Goal: Use online tool/utility: Utilize a website feature to perform a specific function

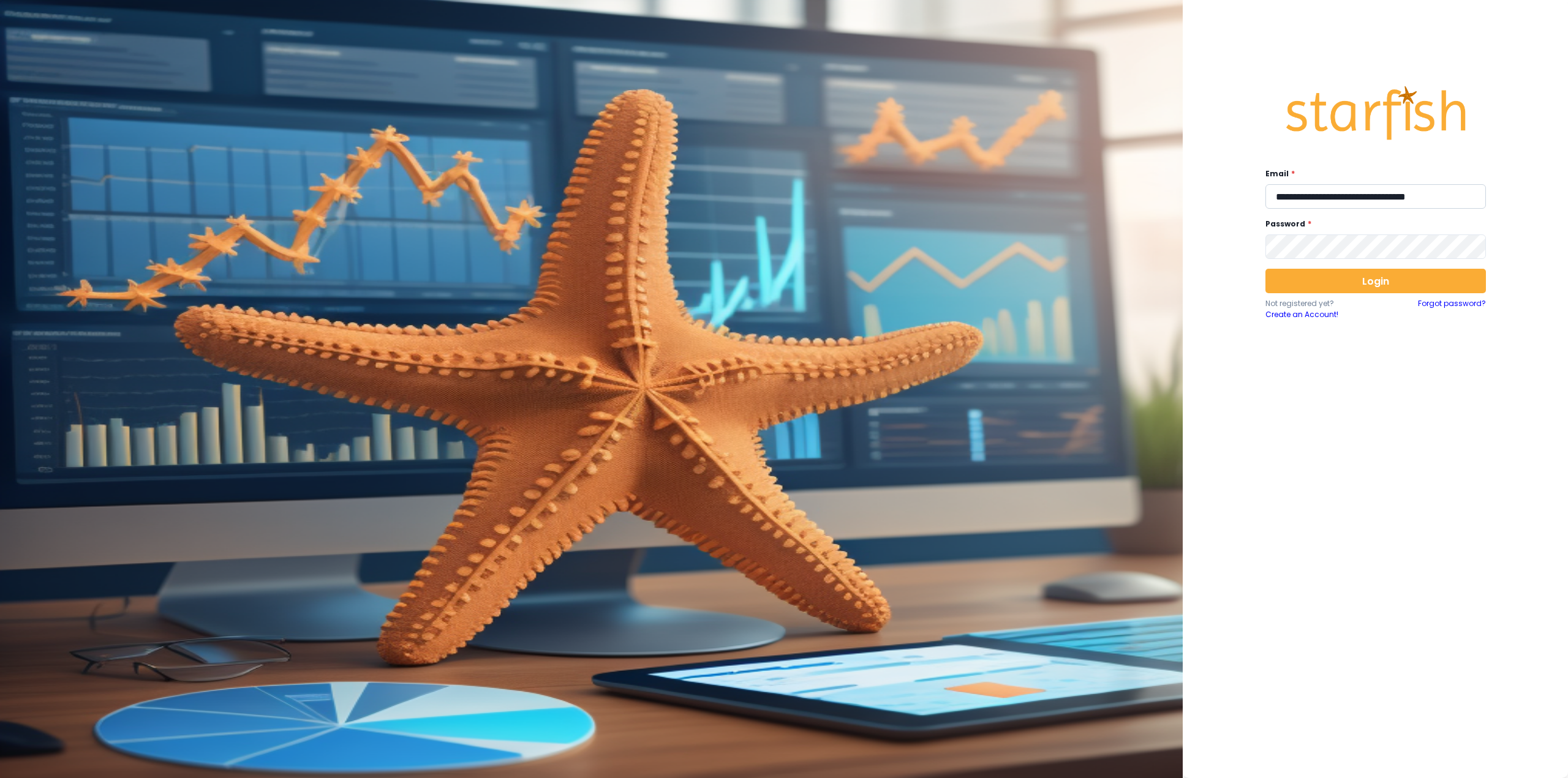
click at [1390, 197] on input "**********" at bounding box center [1376, 196] width 221 height 25
type input "**********"
click at [1340, 287] on button "Login" at bounding box center [1376, 281] width 221 height 25
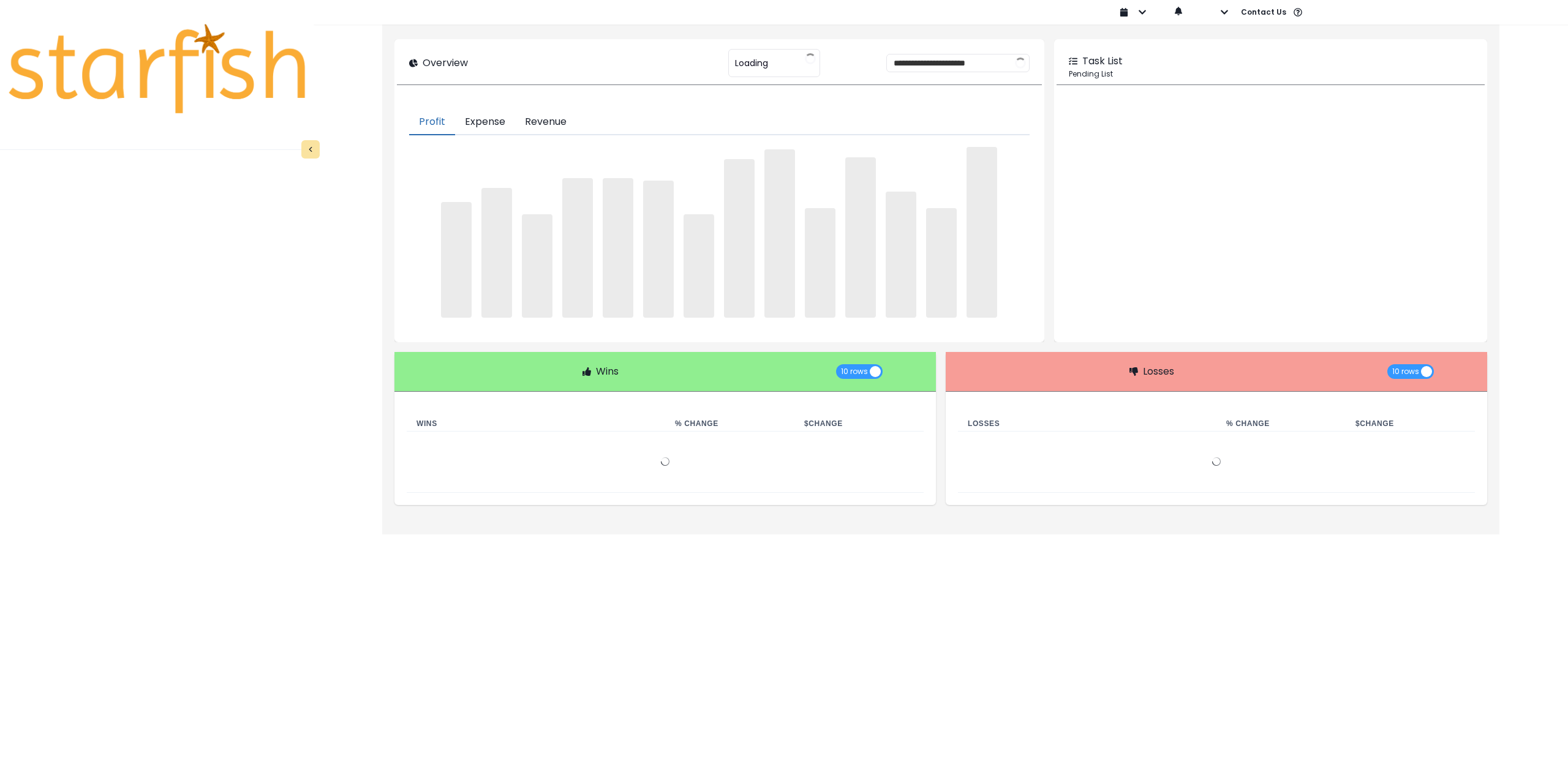
type input "********"
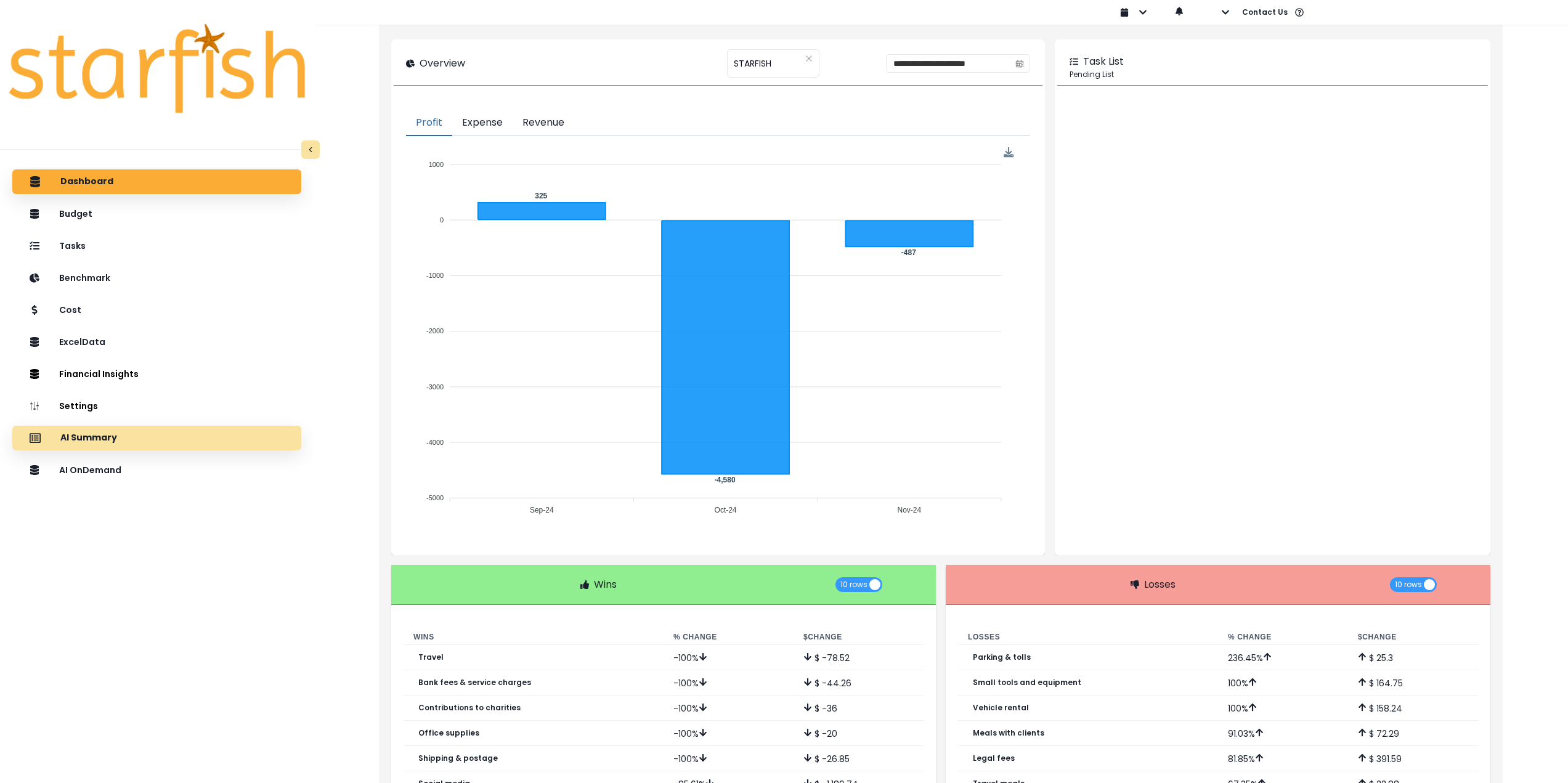
click at [127, 445] on div "AI Summary" at bounding box center [157, 438] width 269 height 26
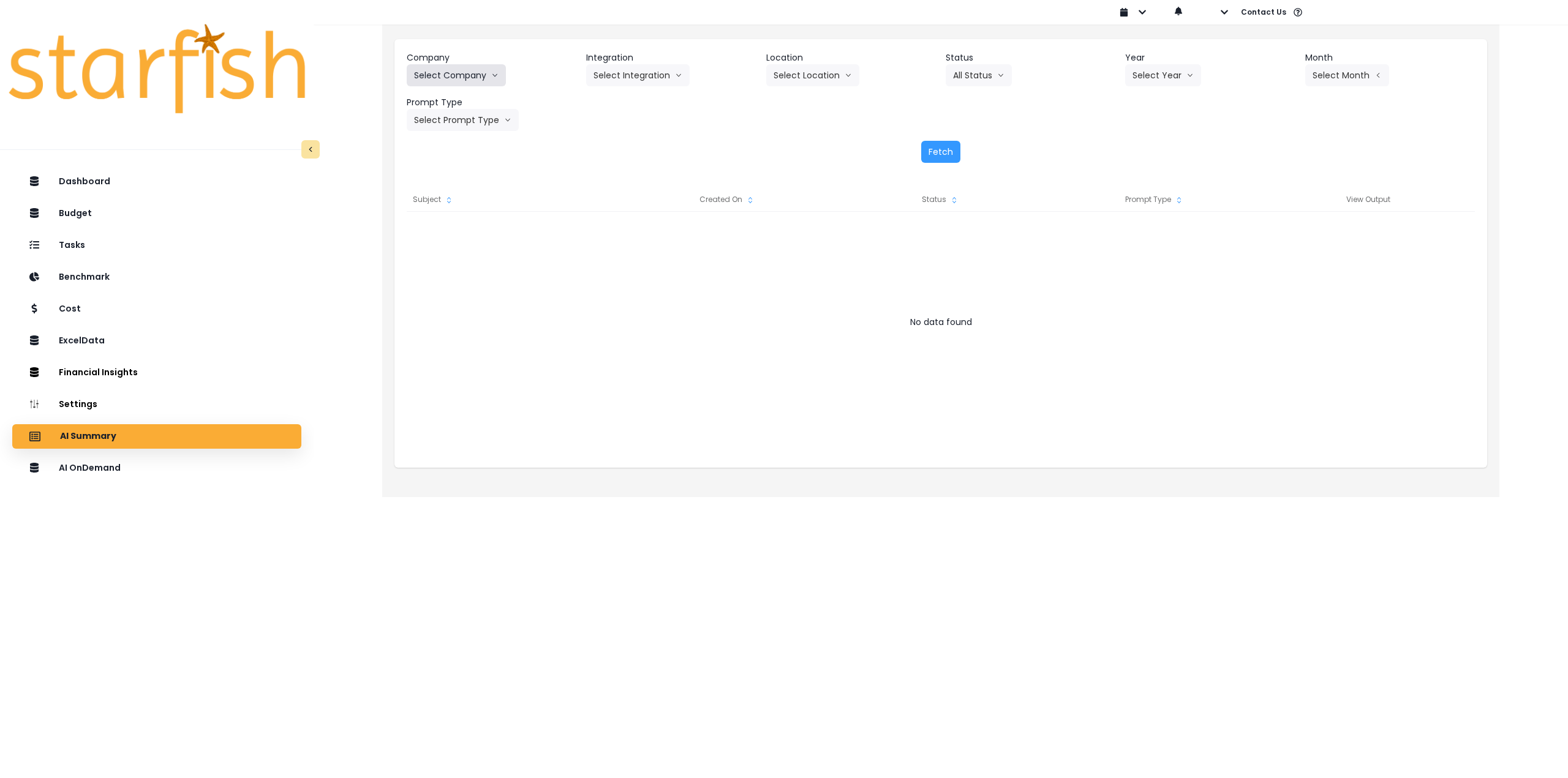
click at [471, 84] on button "Select Company" at bounding box center [457, 75] width 100 height 22
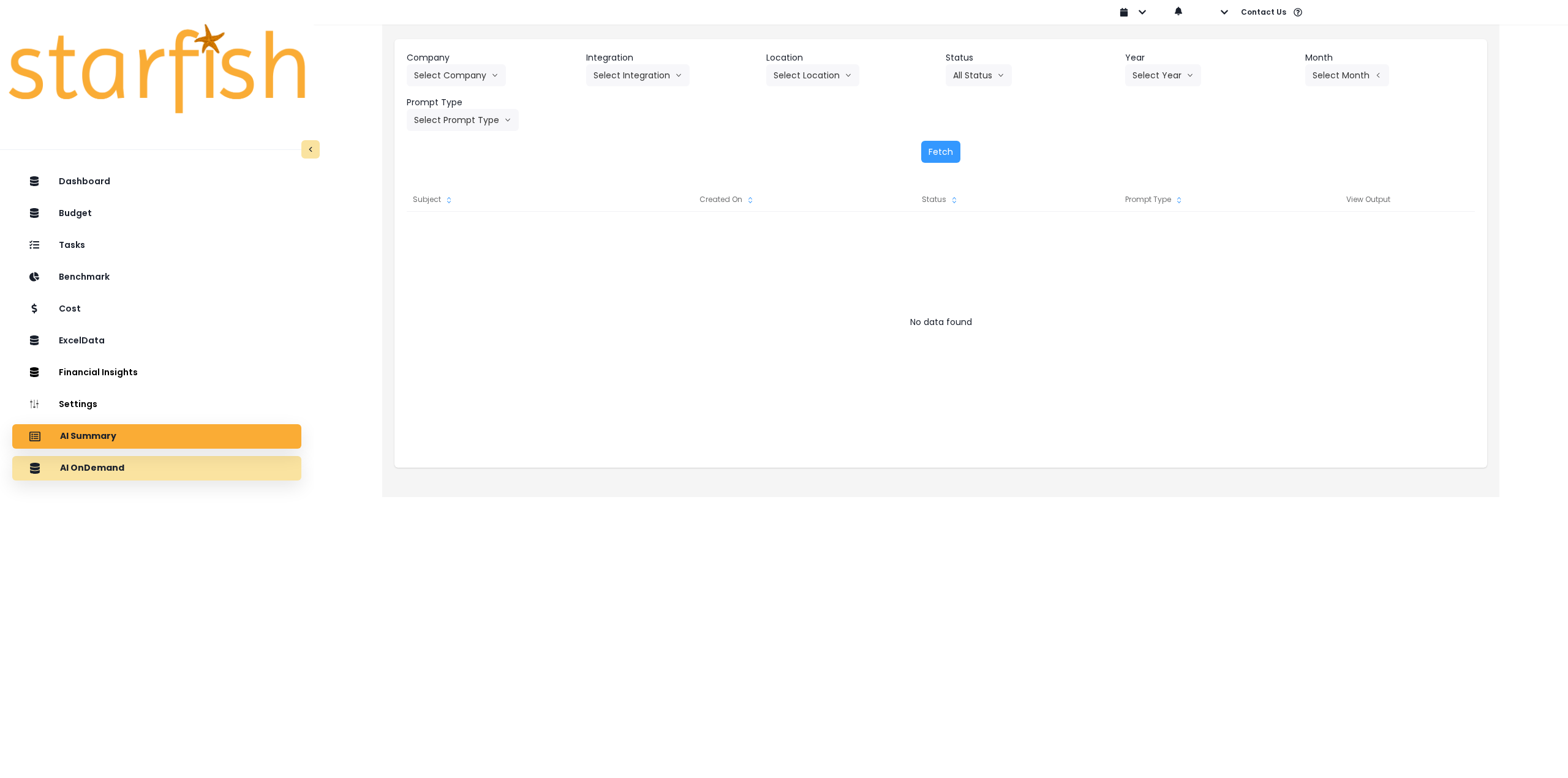
click at [202, 469] on div "AI OnDemand" at bounding box center [156, 468] width 269 height 25
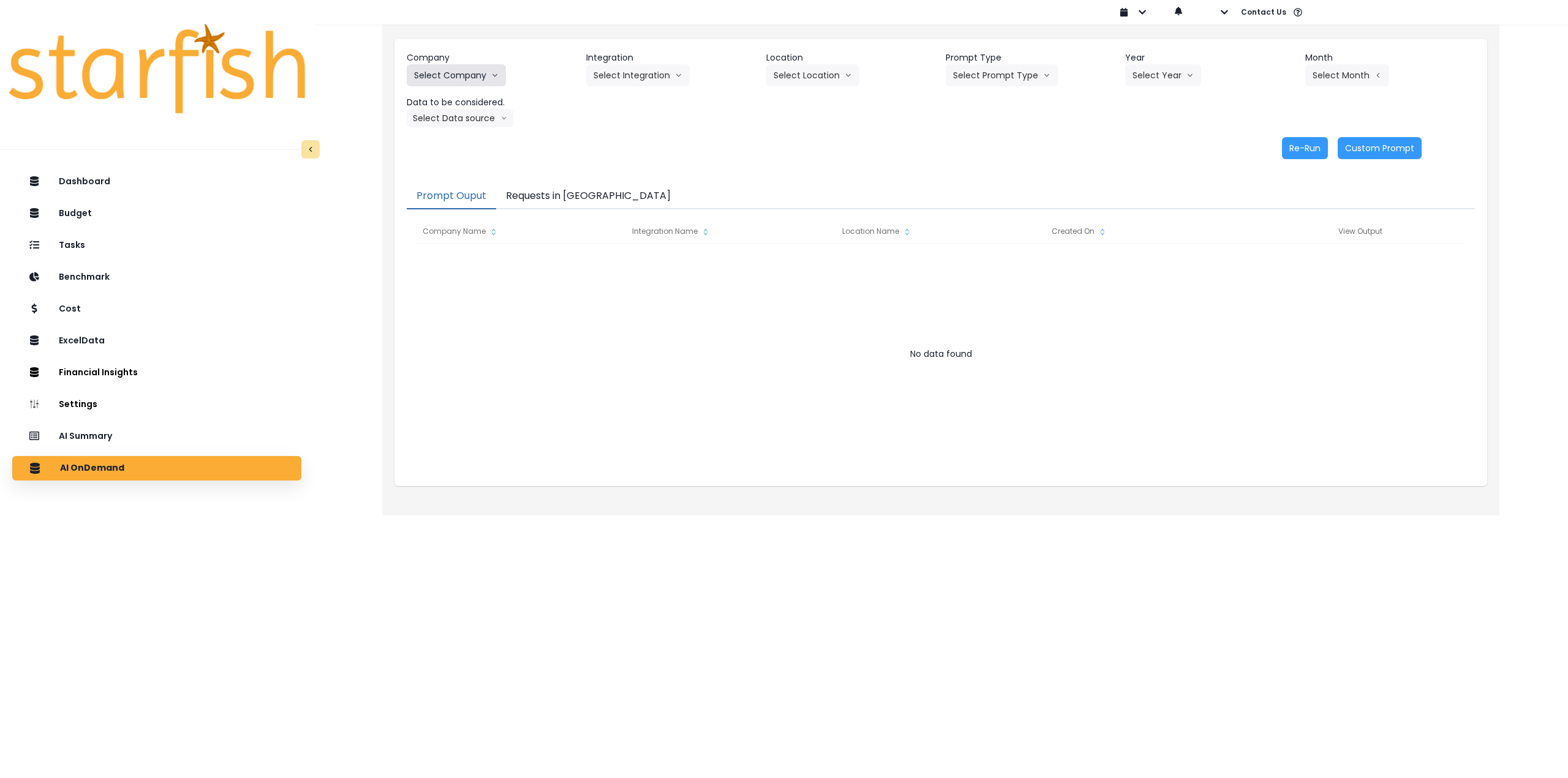
click at [481, 80] on button "Select Company" at bounding box center [457, 75] width 100 height 22
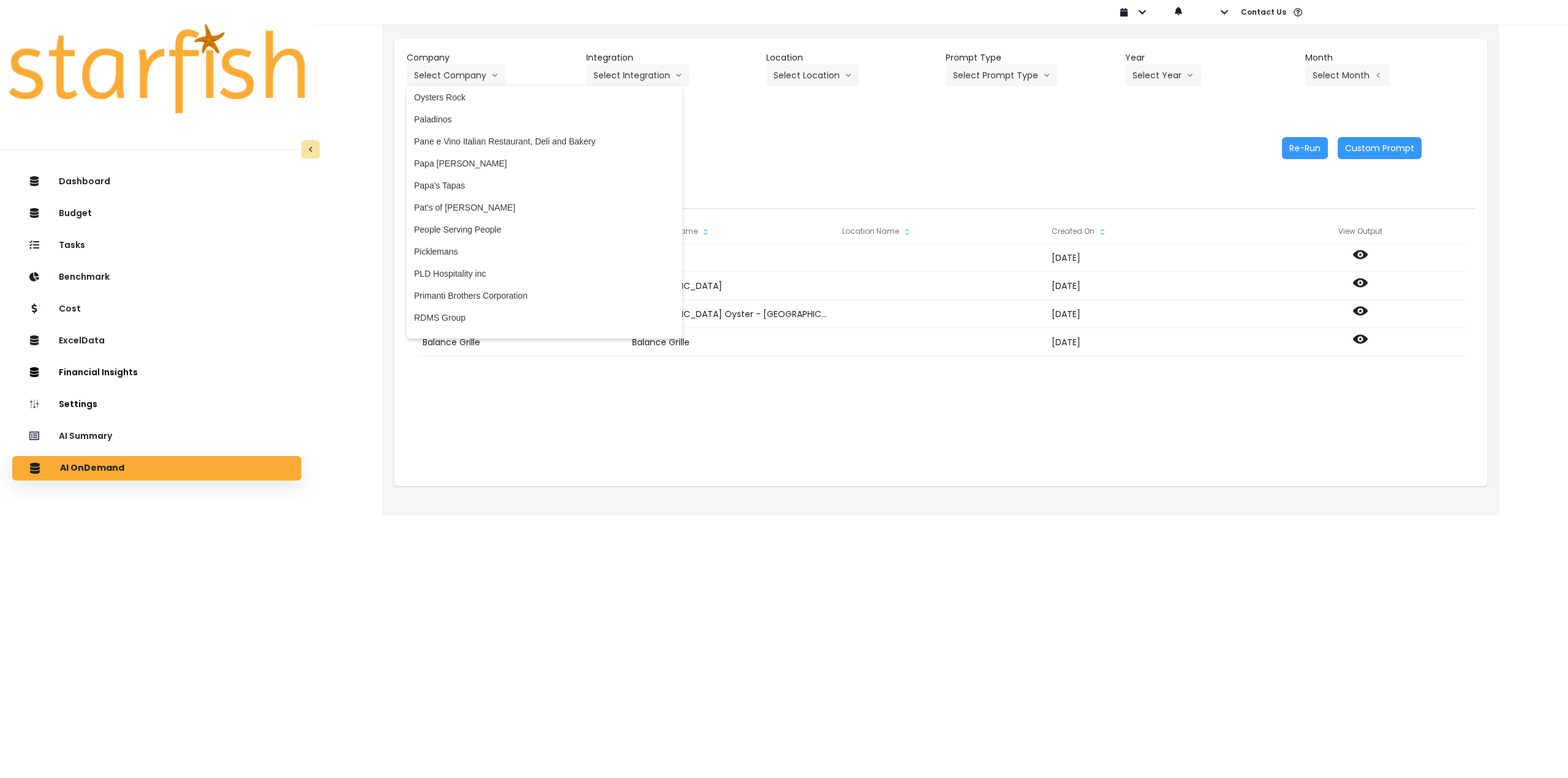
scroll to position [1959, 0]
click at [505, 169] on span "Papa [PERSON_NAME]" at bounding box center [544, 170] width 261 height 12
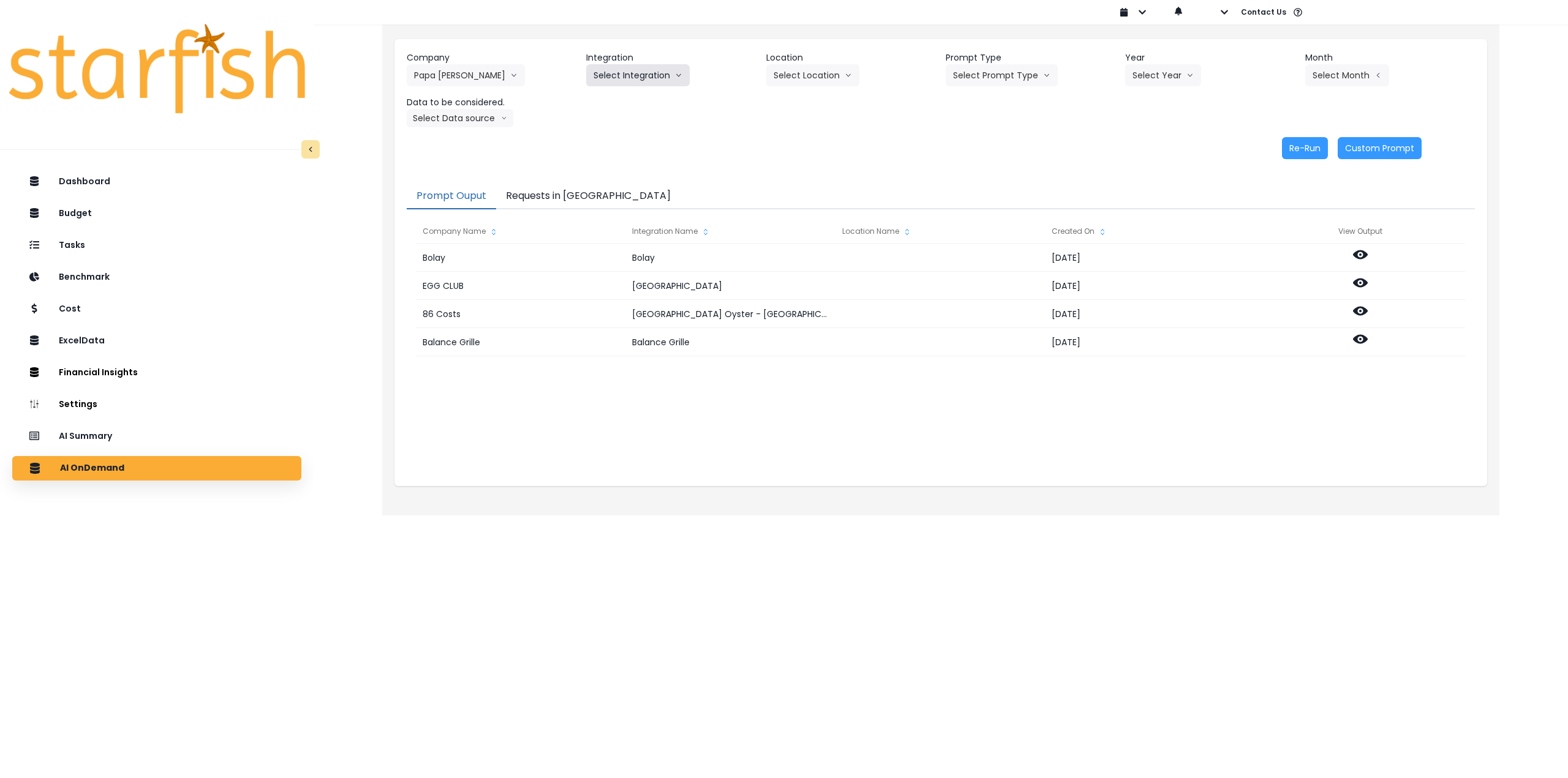
click at [621, 76] on button "Select Integration" at bounding box center [638, 75] width 103 height 22
click at [640, 103] on span "QuickBooks" at bounding box center [629, 101] width 73 height 12
click at [803, 73] on button "Select Location" at bounding box center [813, 75] width 93 height 22
click at [804, 97] on span "All Locations" at bounding box center [798, 101] width 49 height 12
click at [1011, 78] on button "Select Prompt Type" at bounding box center [1002, 75] width 112 height 22
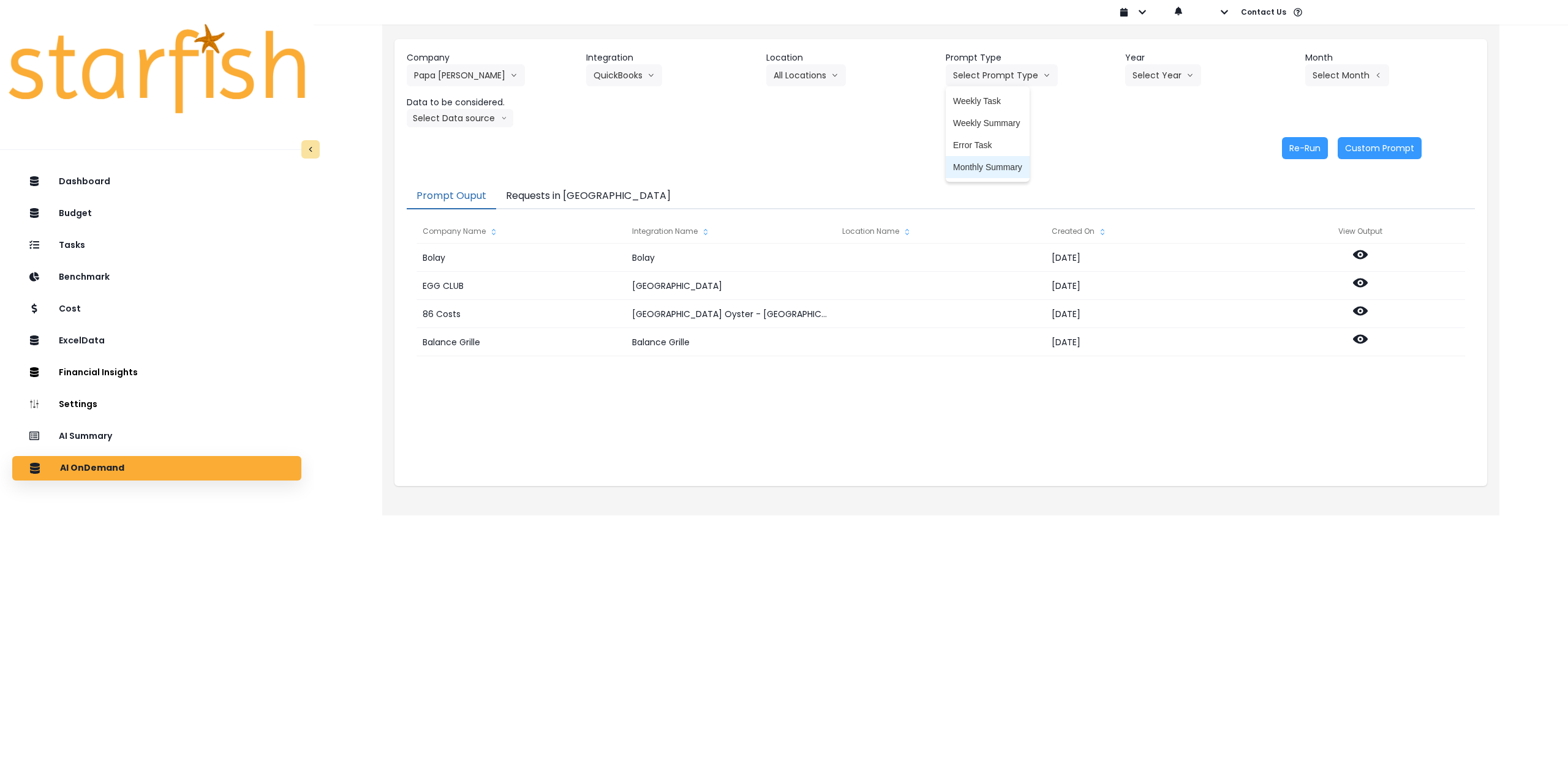
click at [995, 167] on span "Monthly Summary" at bounding box center [988, 167] width 69 height 12
click at [1146, 86] on div "Company Papa Chuys Bakery 86 Costs Asti Bagel Cafe Balance Grille Bald Ginger B…" at bounding box center [942, 89] width 1069 height 76
click at [1153, 78] on button "Select Year" at bounding box center [1163, 75] width 76 height 22
click at [1150, 144] on span "2025" at bounding box center [1141, 145] width 19 height 12
click at [1358, 68] on button "Select Month" at bounding box center [1347, 75] width 84 height 22
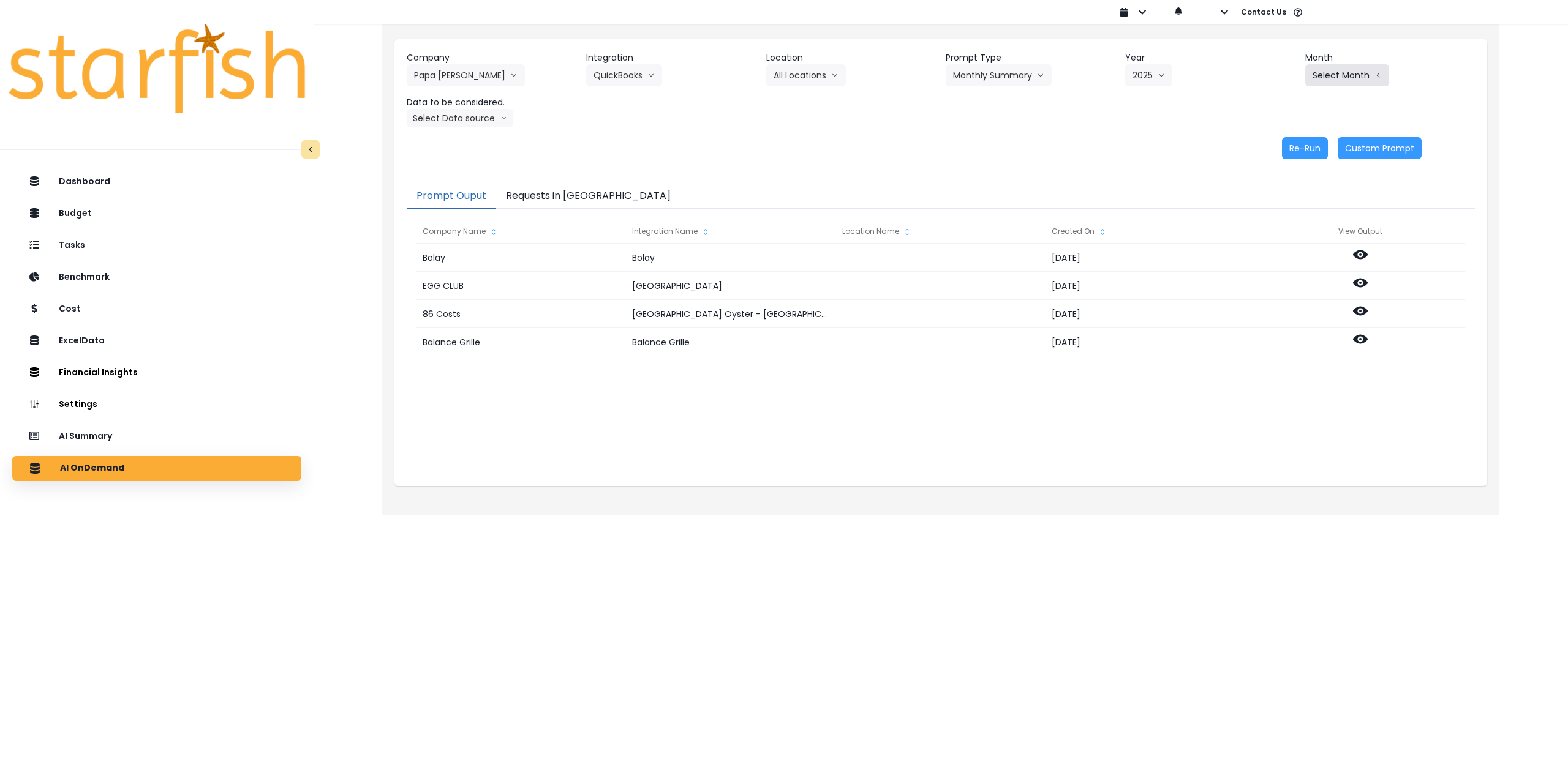
click at [1327, 73] on button "Select Month" at bounding box center [1347, 75] width 84 height 22
click at [144, 444] on div "AI Summary" at bounding box center [156, 436] width 269 height 25
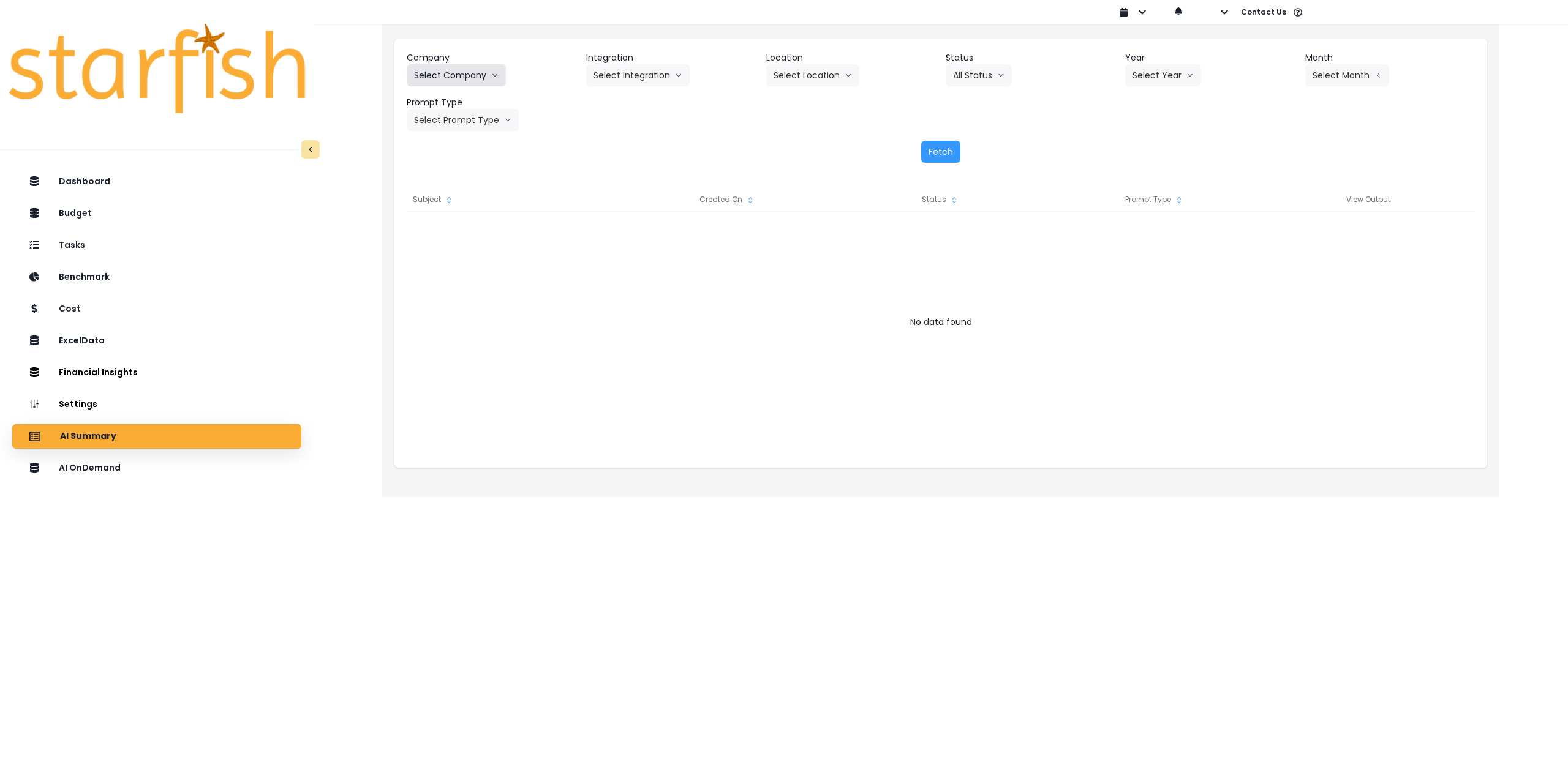
click at [454, 76] on button "Select Company" at bounding box center [457, 75] width 100 height 22
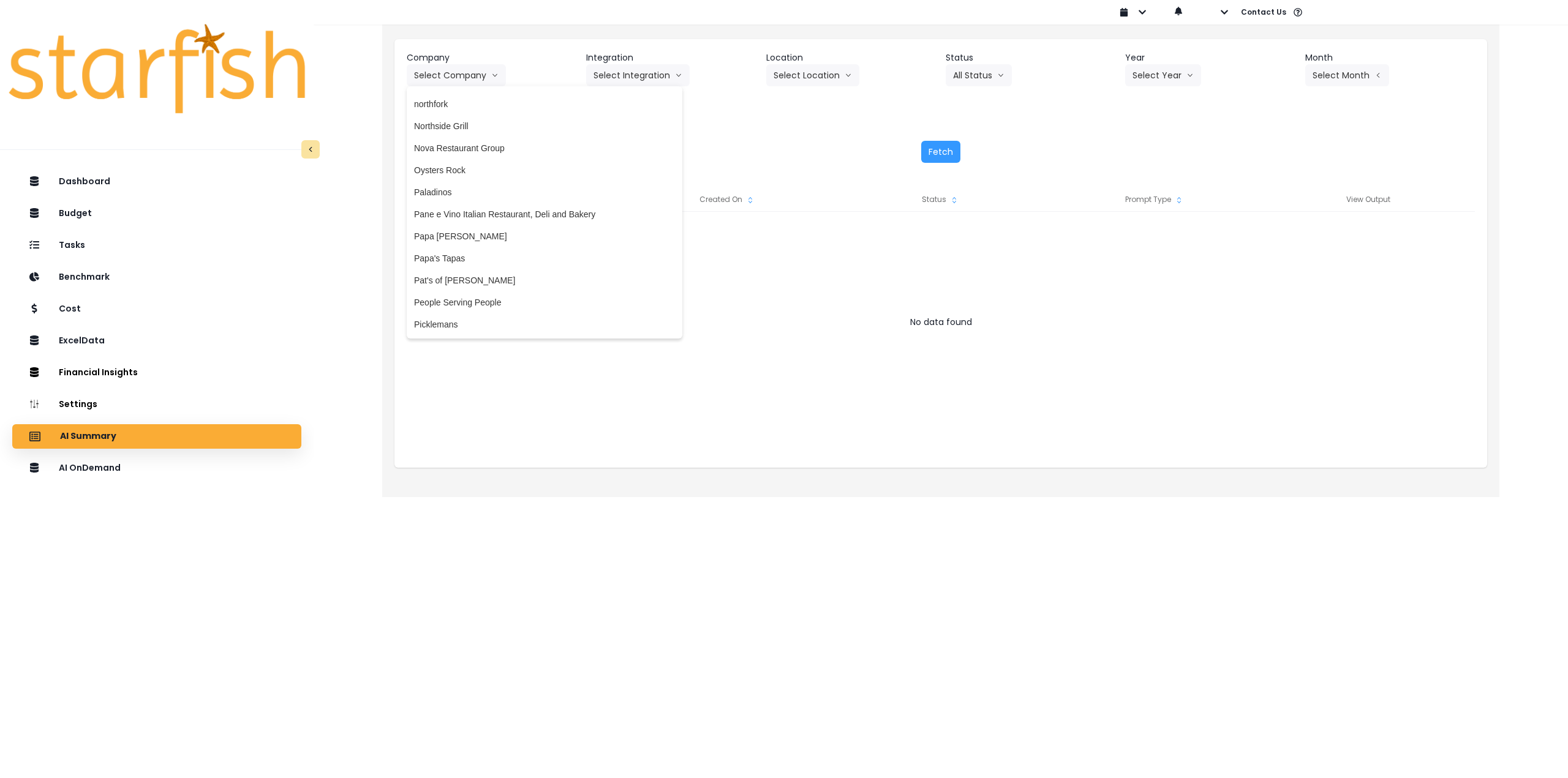
scroll to position [1898, 0]
click at [489, 233] on span "Papa [PERSON_NAME]" at bounding box center [544, 230] width 261 height 12
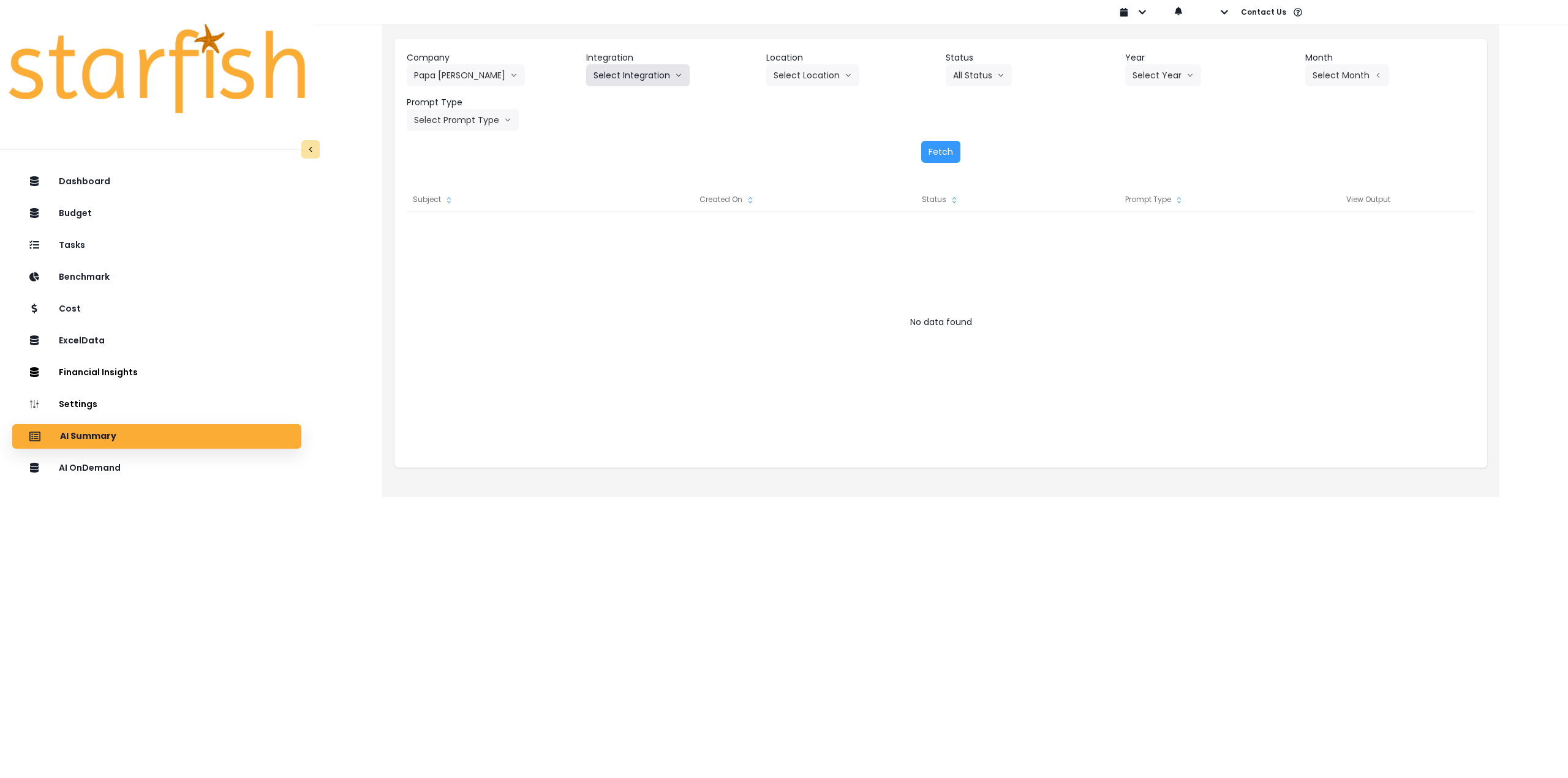
click at [642, 70] on button "Select Integration" at bounding box center [638, 75] width 103 height 22
click at [626, 100] on span "QuickBooks" at bounding box center [629, 101] width 73 height 12
click at [817, 76] on button "Select Location" at bounding box center [813, 75] width 93 height 22
click at [794, 101] on span "All Locations" at bounding box center [798, 101] width 49 height 12
click at [1326, 71] on button "Select Month" at bounding box center [1347, 75] width 84 height 22
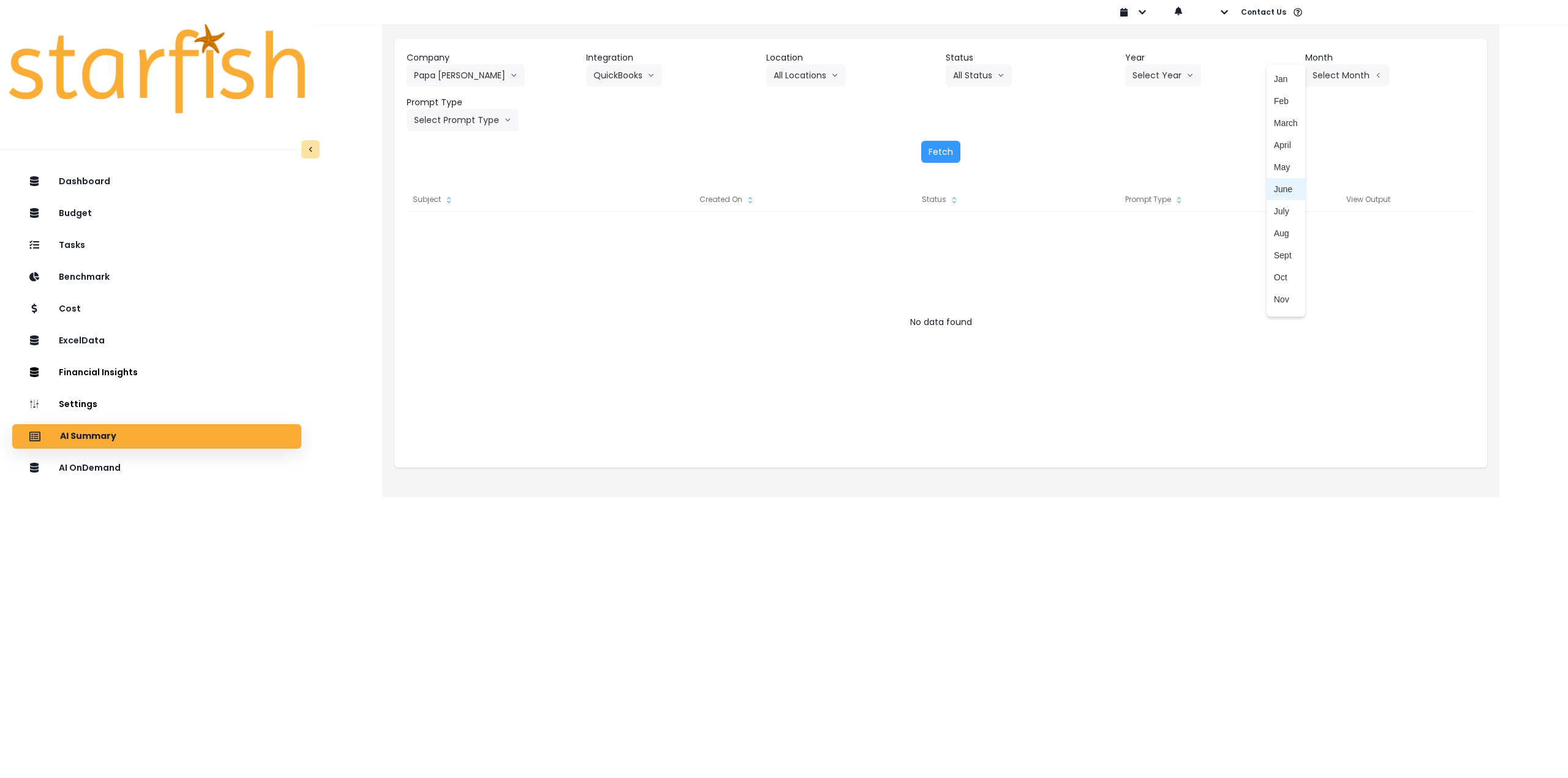
click at [1284, 191] on span "June" at bounding box center [1287, 189] width 24 height 12
click at [457, 108] on header "Prompt Type" at bounding box center [492, 102] width 170 height 13
drag, startPoint x: 457, startPoint y: 116, endPoint x: 456, endPoint y: 133, distance: 17.0
click at [457, 117] on button "Select Prompt Type" at bounding box center [463, 120] width 112 height 22
click at [442, 231] on span "Monthly Summary" at bounding box center [448, 233] width 69 height 12
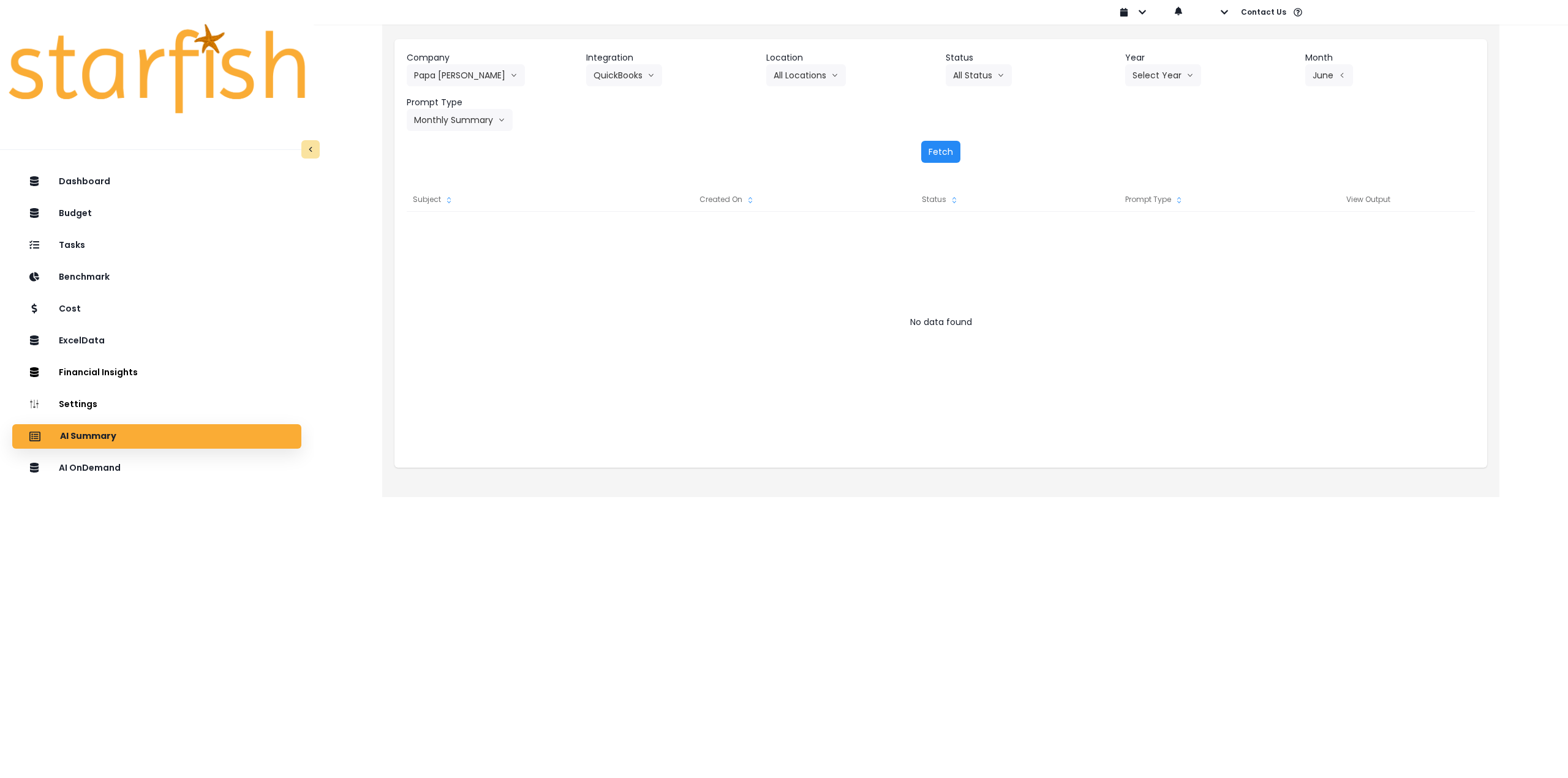
click at [940, 150] on button "Fetch" at bounding box center [941, 151] width 39 height 22
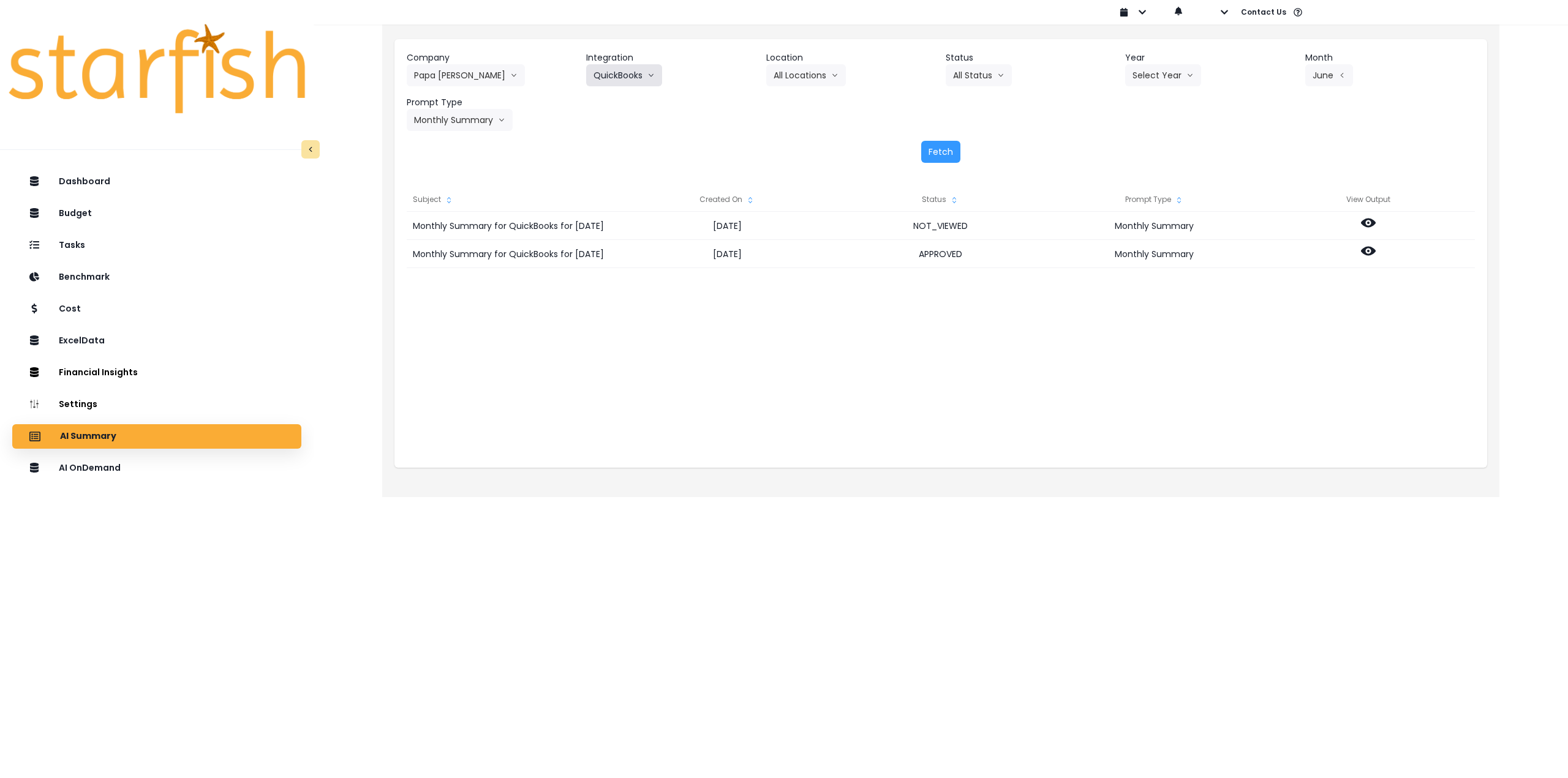
click at [617, 70] on button "QuickBooks" at bounding box center [623, 75] width 76 height 22
click at [619, 120] on span "Quickbooks Online" at bounding box center [629, 123] width 73 height 12
click at [952, 153] on button "Fetch" at bounding box center [941, 151] width 39 height 22
click at [1162, 76] on button "Select Year" at bounding box center [1163, 75] width 76 height 22
click at [1147, 147] on span "2025" at bounding box center [1141, 145] width 19 height 12
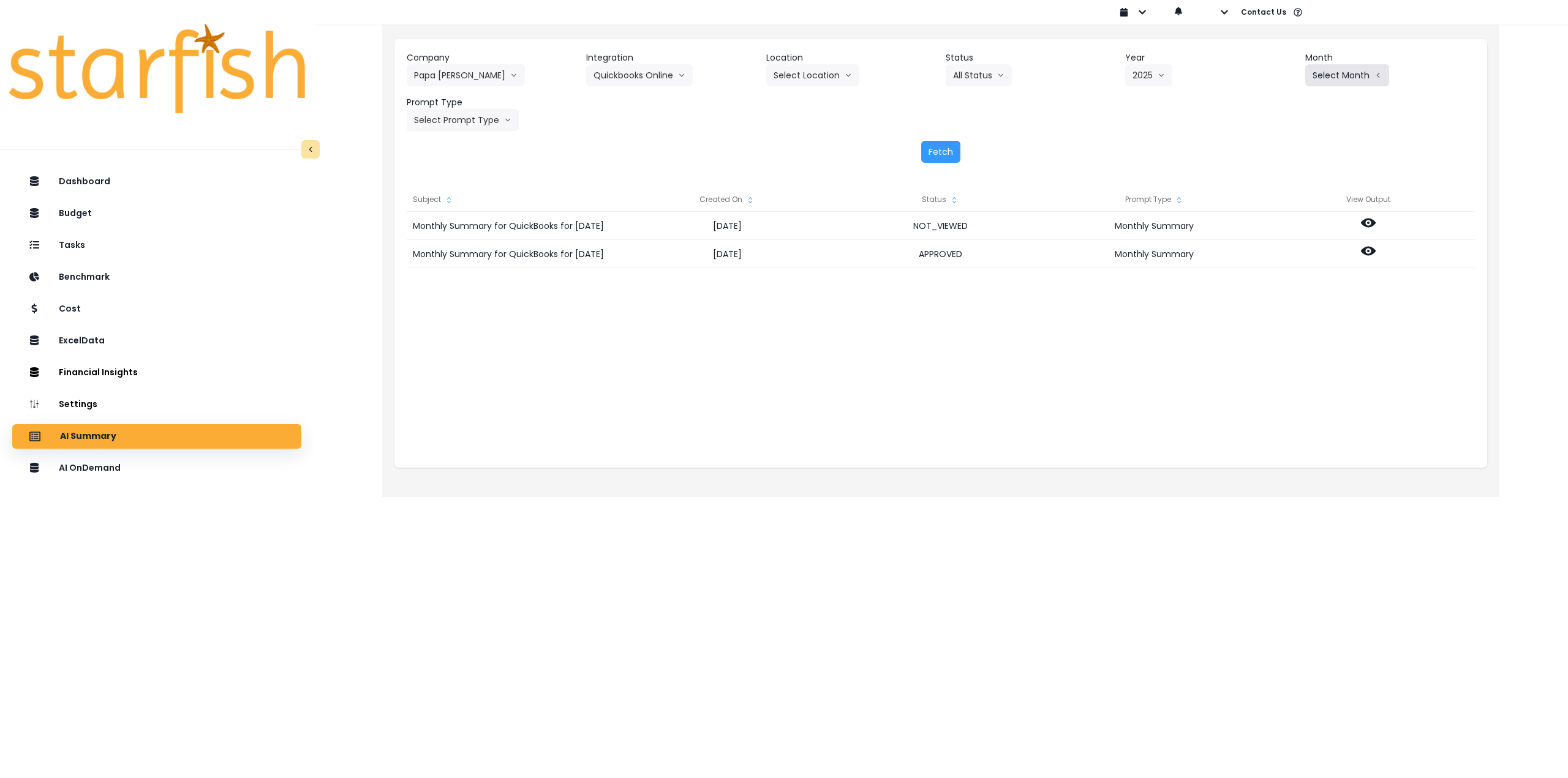
click at [1338, 70] on button "Select Month" at bounding box center [1347, 75] width 84 height 22
click at [1278, 231] on span "Aug" at bounding box center [1287, 233] width 24 height 12
click at [481, 117] on button "Select Prompt Type" at bounding box center [463, 120] width 112 height 22
click at [1327, 73] on button "Aug" at bounding box center [1327, 75] width 43 height 22
click at [1279, 211] on span "July" at bounding box center [1287, 211] width 24 height 12
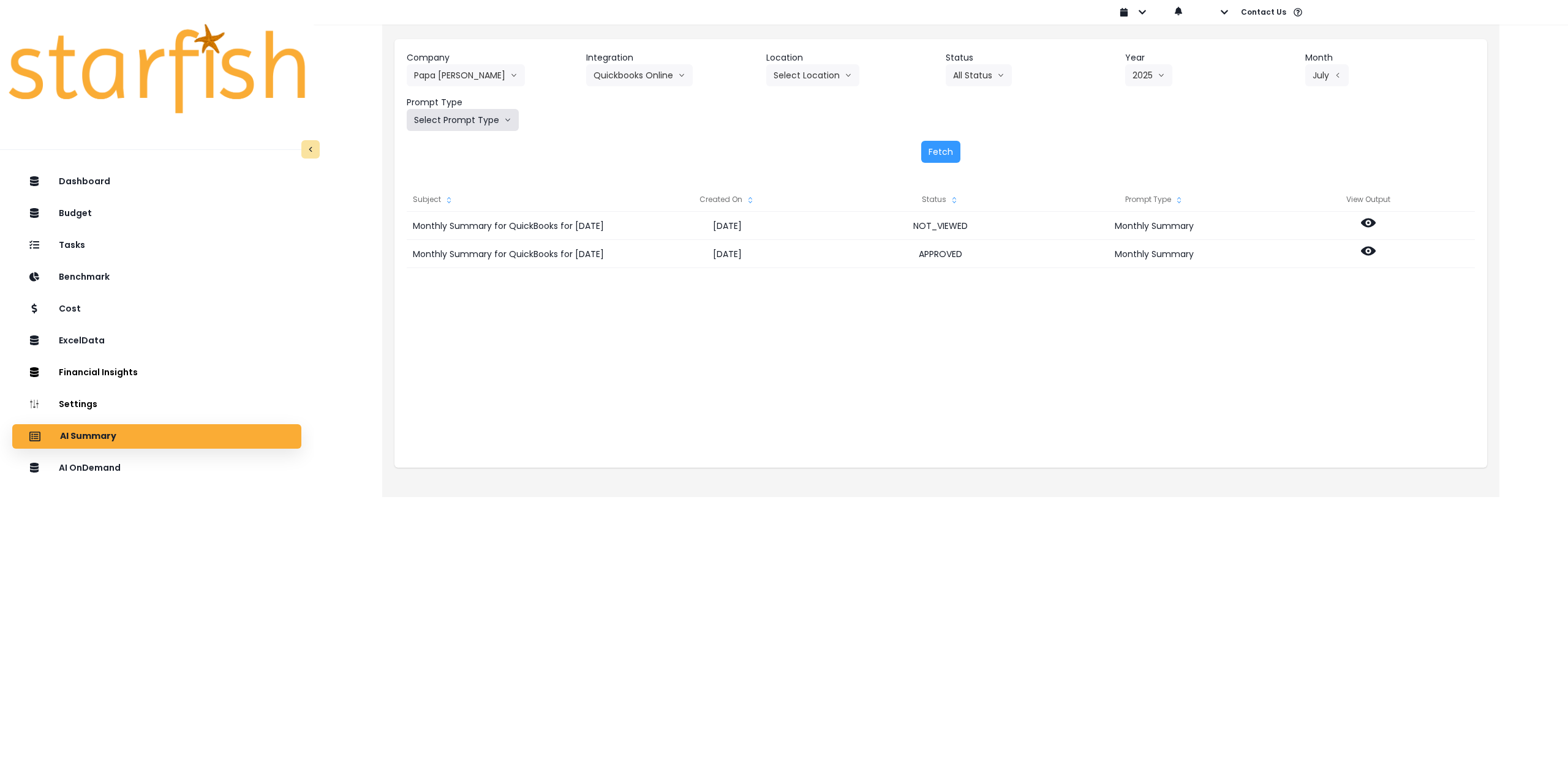
click at [464, 125] on button "Select Prompt Type" at bounding box center [463, 120] width 112 height 22
click at [451, 232] on span "Monthly Summary" at bounding box center [448, 233] width 69 height 12
click at [942, 153] on button "Fetch" at bounding box center [941, 151] width 39 height 22
click at [806, 76] on button "Select Location" at bounding box center [813, 75] width 93 height 22
click at [798, 99] on span "All Locations" at bounding box center [798, 101] width 49 height 12
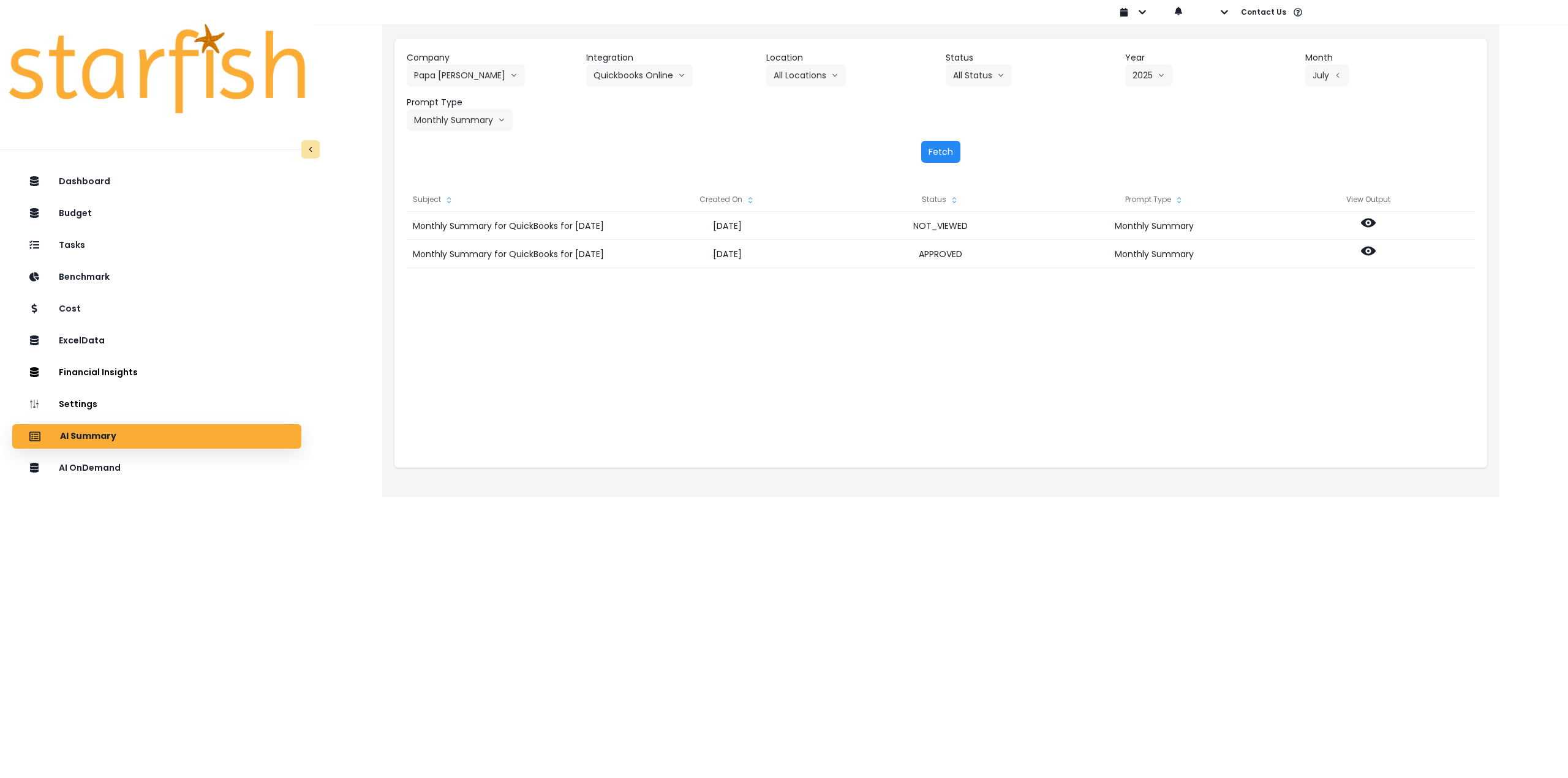
click at [954, 151] on button "Fetch" at bounding box center [941, 151] width 39 height 22
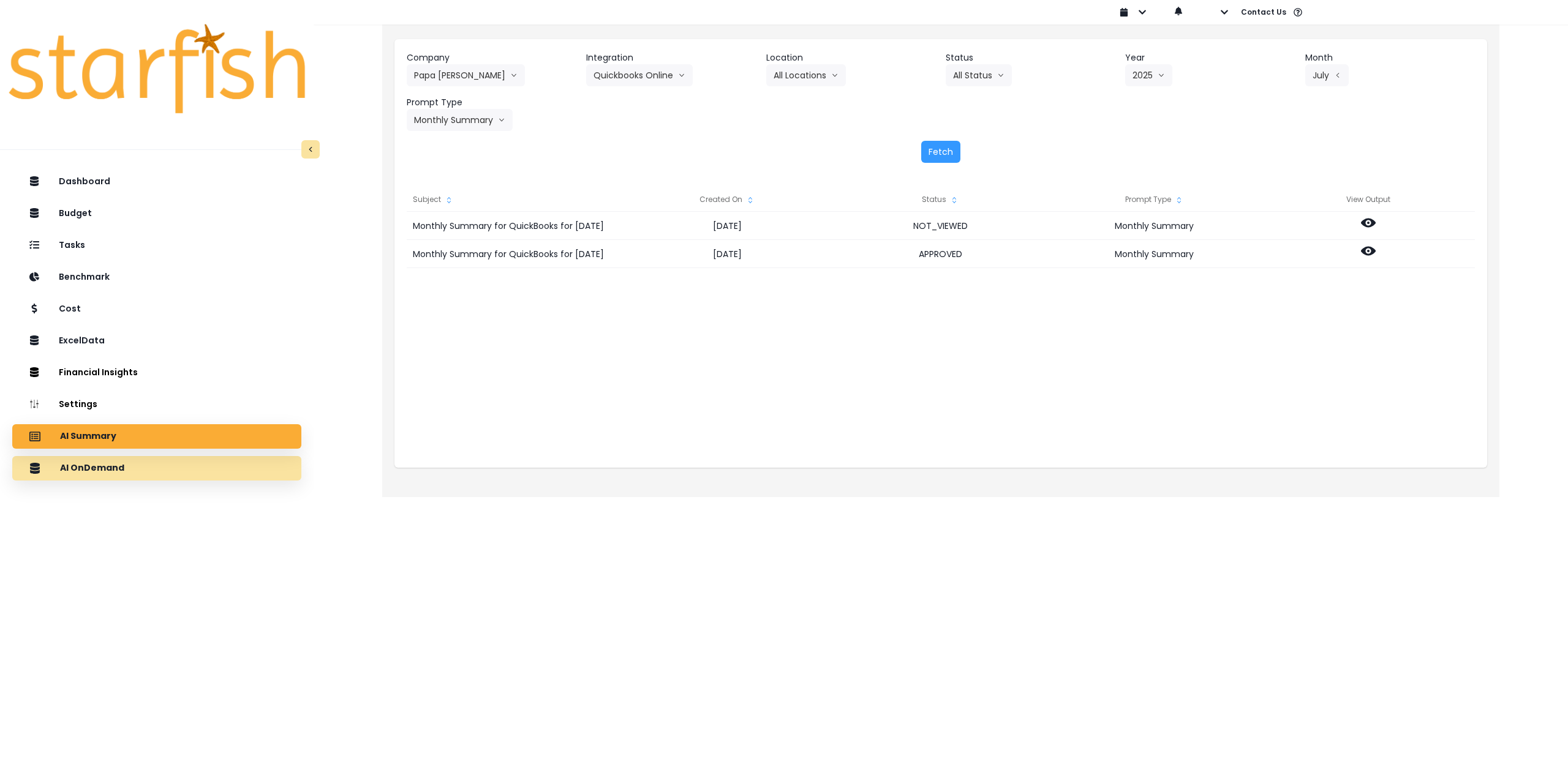
click at [159, 471] on div "AI OnDemand" at bounding box center [156, 468] width 269 height 25
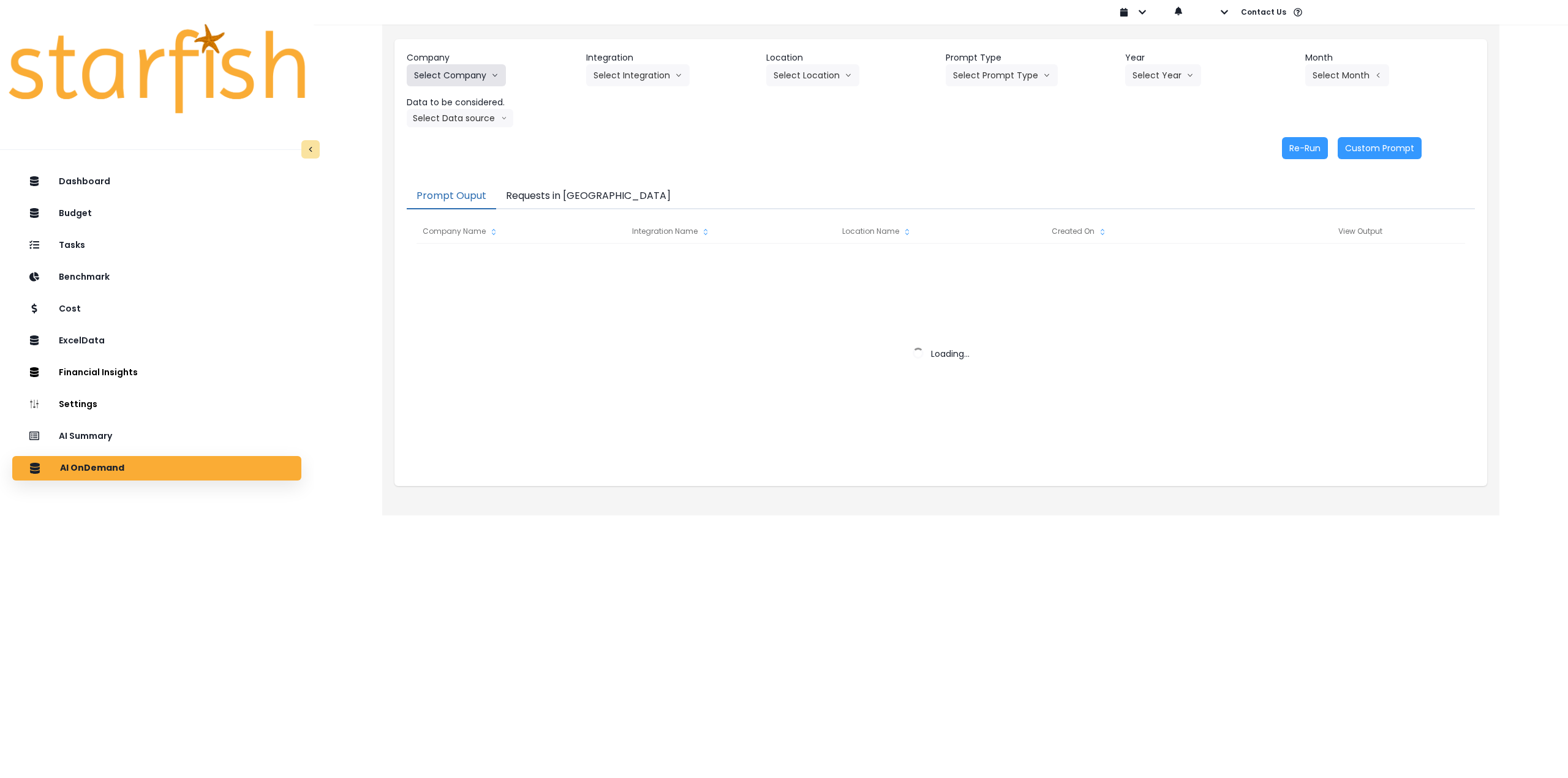
click at [480, 85] on button "Select Company" at bounding box center [457, 75] width 100 height 22
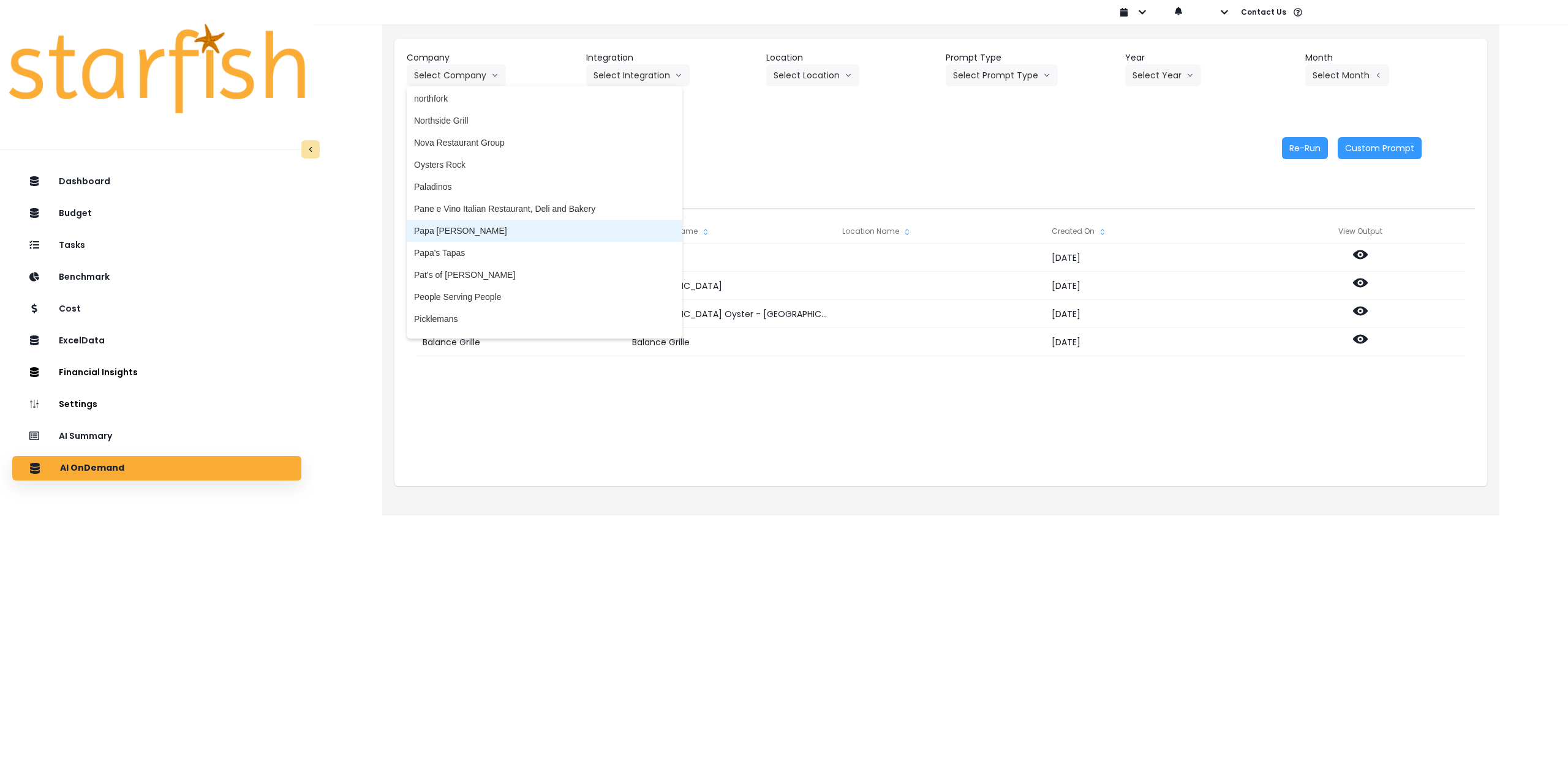
click at [489, 231] on span "Papa [PERSON_NAME]" at bounding box center [544, 230] width 261 height 12
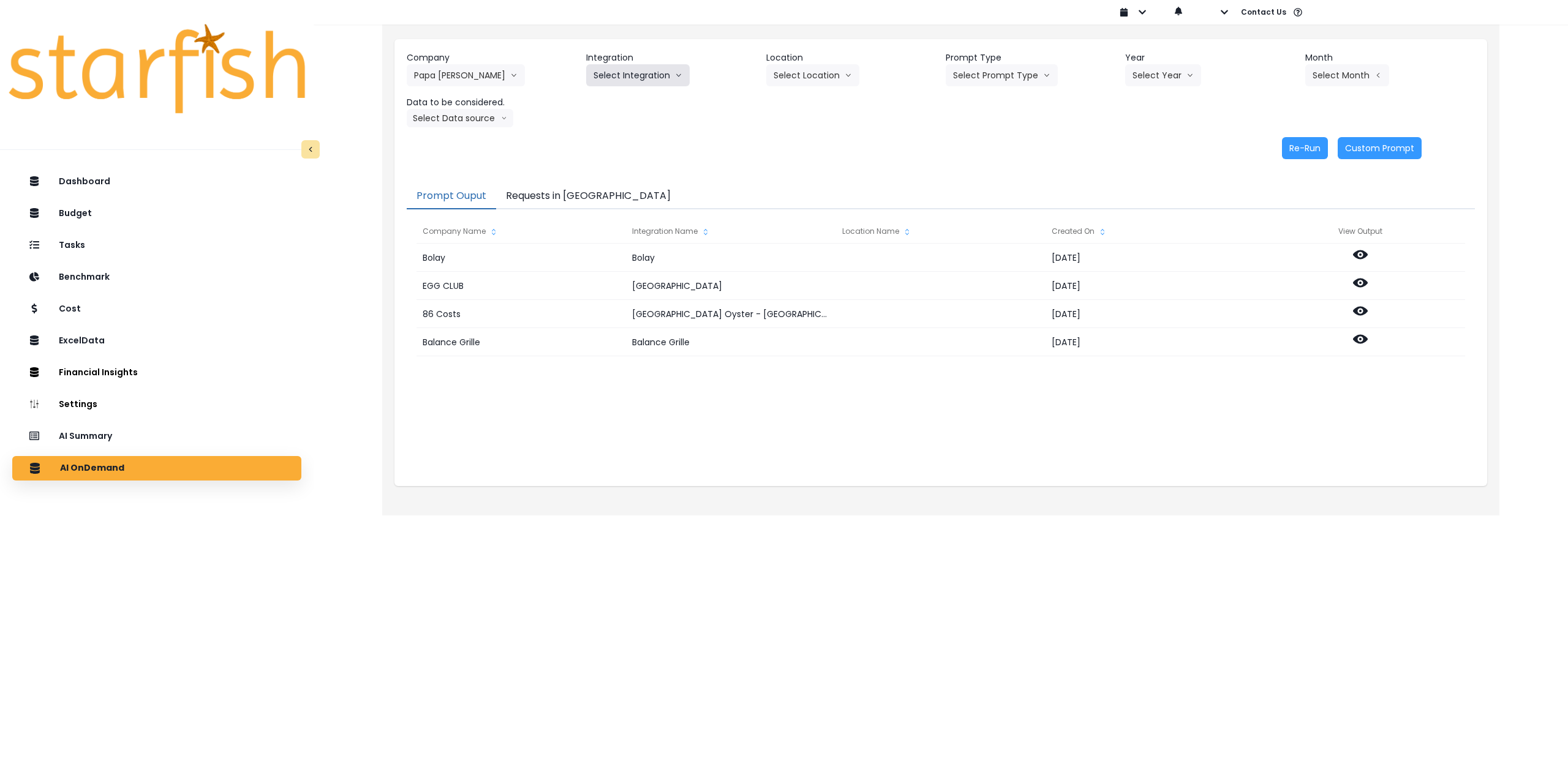
click at [627, 75] on button "Select Integration" at bounding box center [638, 75] width 103 height 22
click at [639, 101] on span "QuickBooks" at bounding box center [629, 101] width 73 height 12
click at [809, 70] on button "Select Location" at bounding box center [813, 75] width 93 height 22
click at [798, 105] on span "All Locations" at bounding box center [798, 101] width 49 height 12
click at [1007, 70] on button "Select Prompt Type" at bounding box center [1002, 75] width 112 height 22
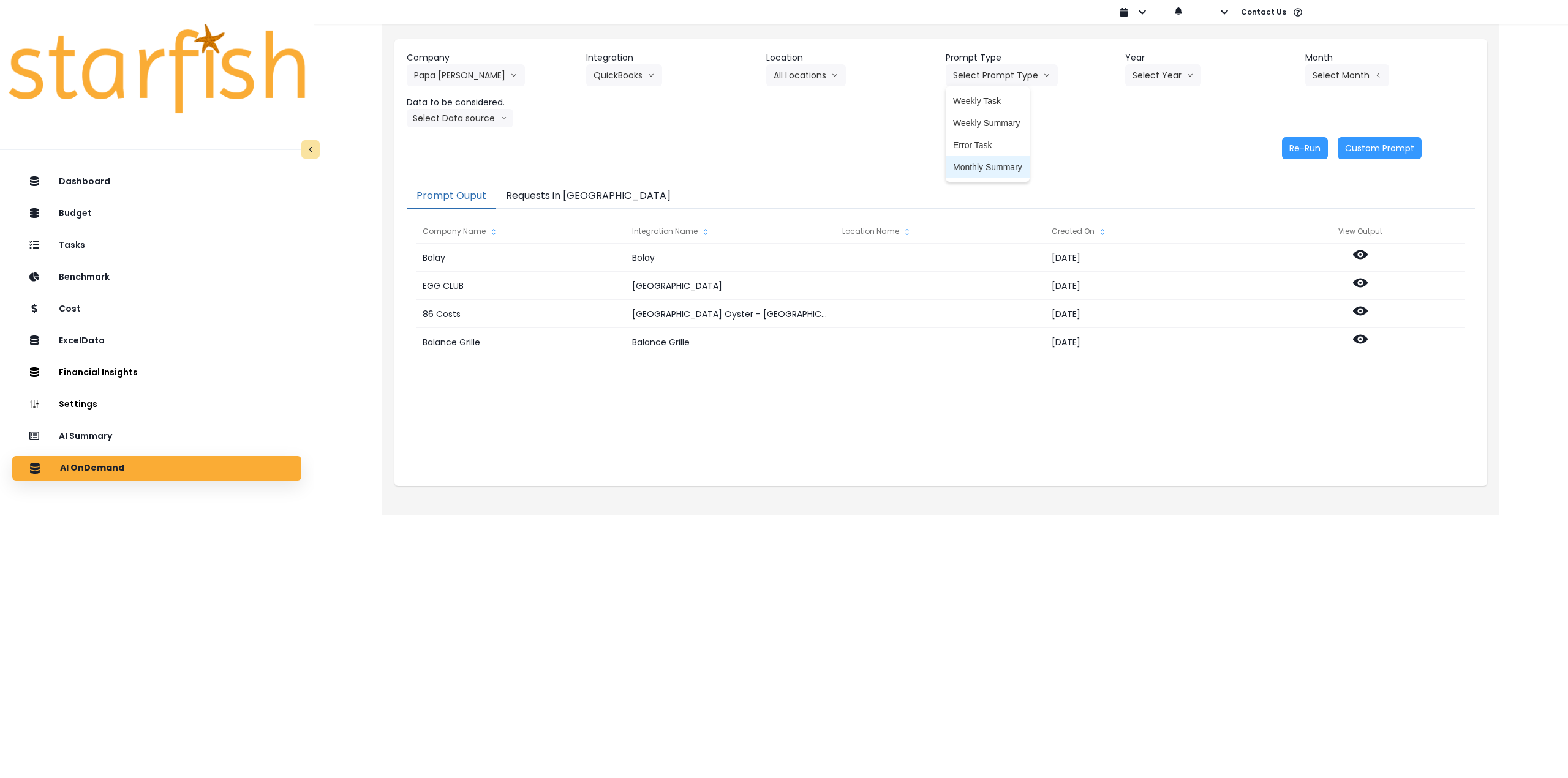
click at [986, 163] on span "Monthly Summary" at bounding box center [988, 167] width 69 height 12
click at [1180, 79] on button "Select Year" at bounding box center [1163, 75] width 76 height 22
click at [1142, 150] on span "2025" at bounding box center [1141, 145] width 19 height 12
click at [1331, 73] on button "Select Month" at bounding box center [1347, 75] width 84 height 22
click at [1275, 237] on span "Aug" at bounding box center [1287, 233] width 24 height 12
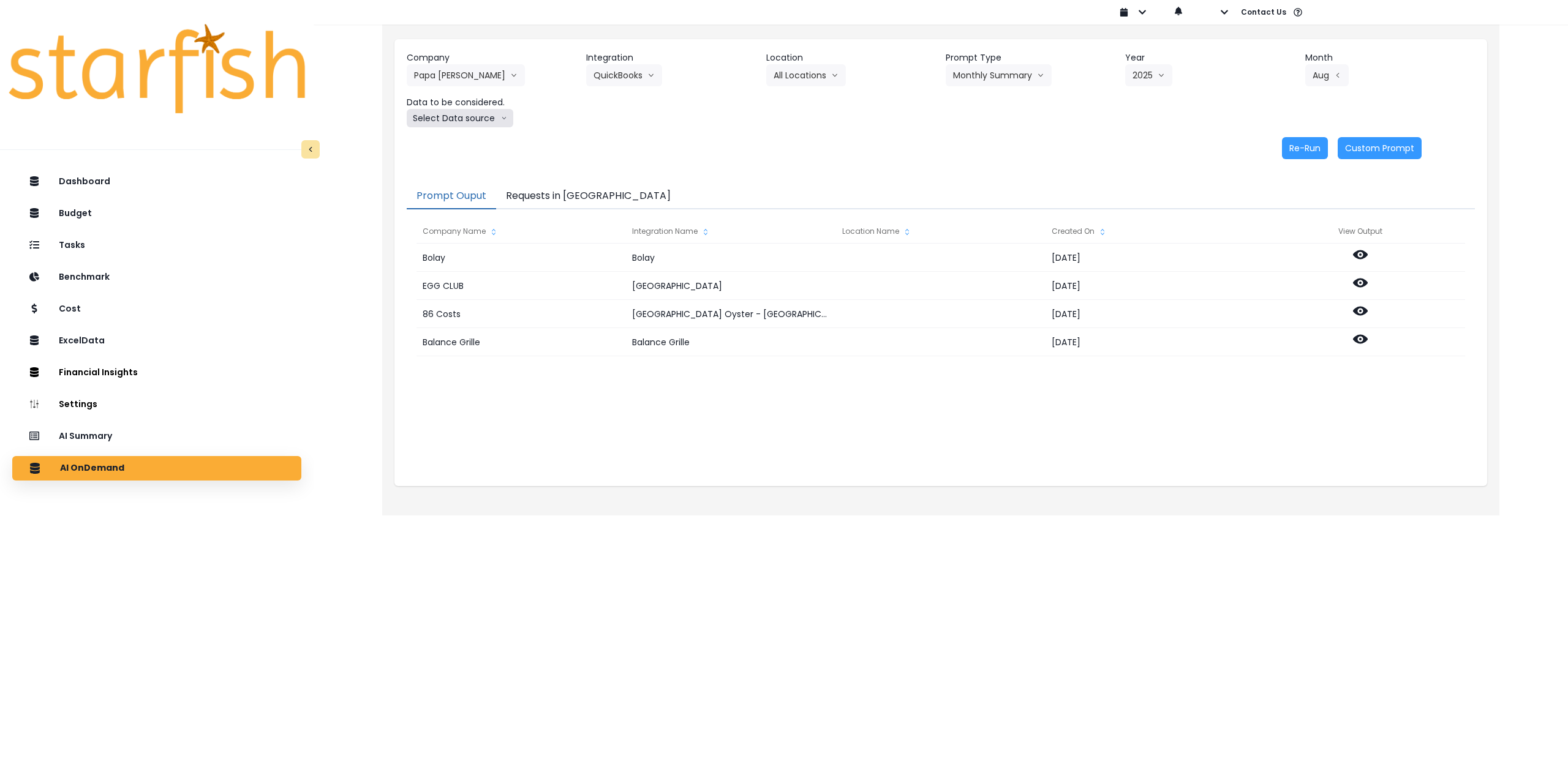
click at [470, 116] on button "Select Data source" at bounding box center [460, 118] width 106 height 19
click at [463, 140] on span "Comparison overtime" at bounding box center [454, 142] width 82 height 12
click at [1299, 147] on button "Re-Run" at bounding box center [1305, 147] width 46 height 22
click at [464, 118] on button "Comparison overtime" at bounding box center [466, 118] width 119 height 19
click at [451, 171] on li "Location Analysis" at bounding box center [455, 164] width 97 height 22
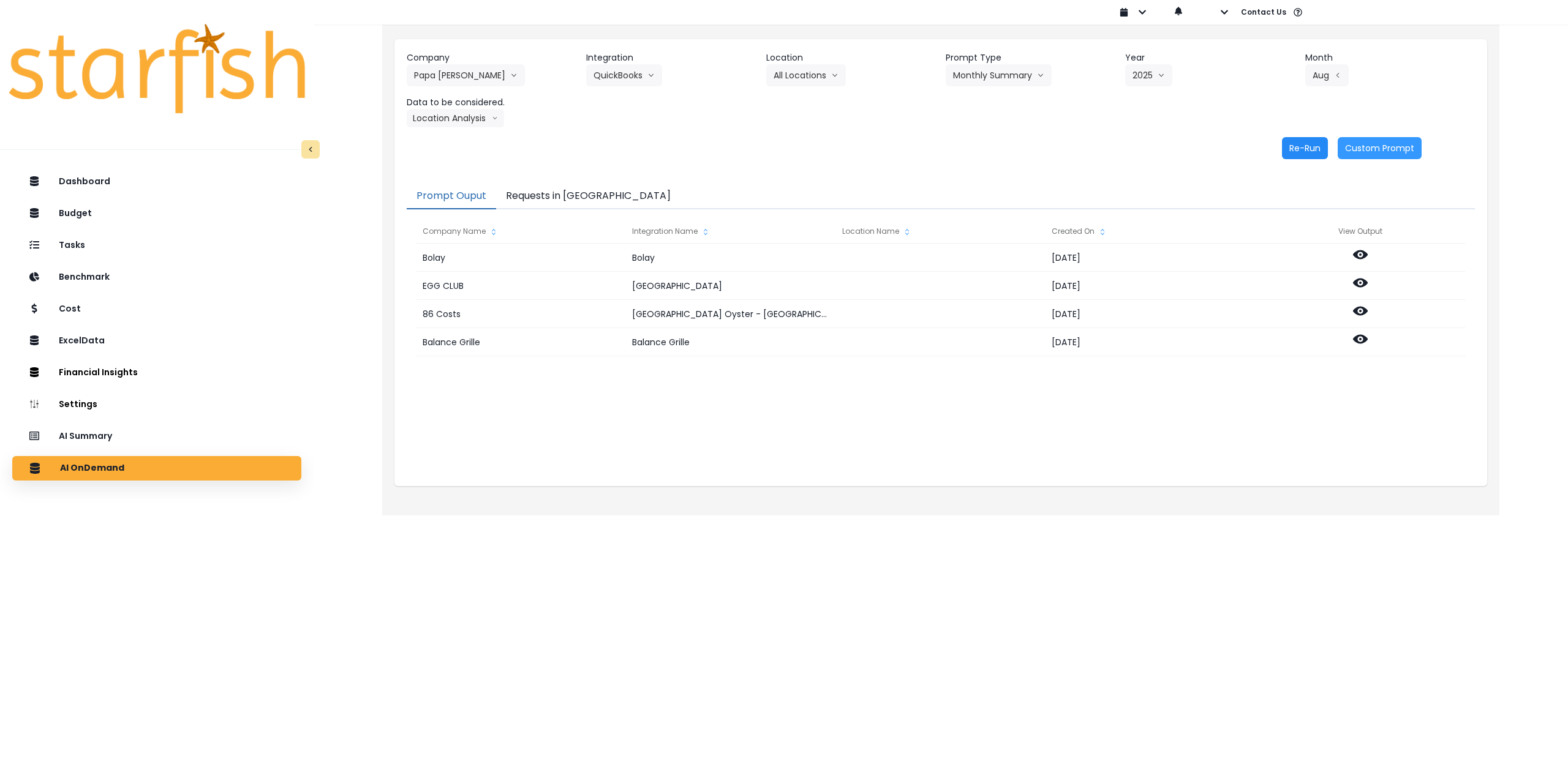
click at [1313, 144] on button "Re-Run" at bounding box center [1305, 147] width 46 height 22
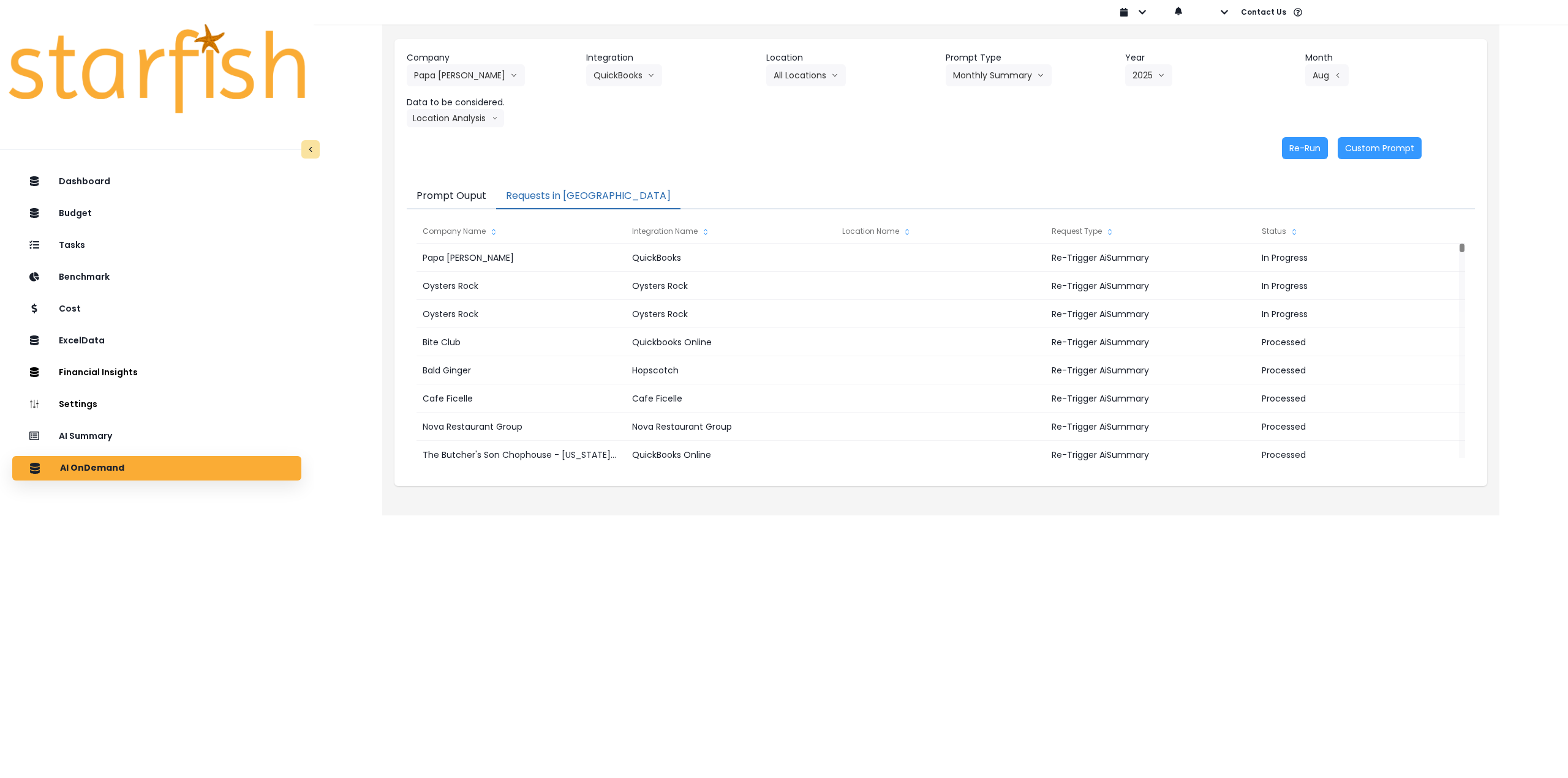
click at [567, 186] on button "Requests in [GEOGRAPHIC_DATA]" at bounding box center [588, 197] width 184 height 25
